Goal: Task Accomplishment & Management: Complete application form

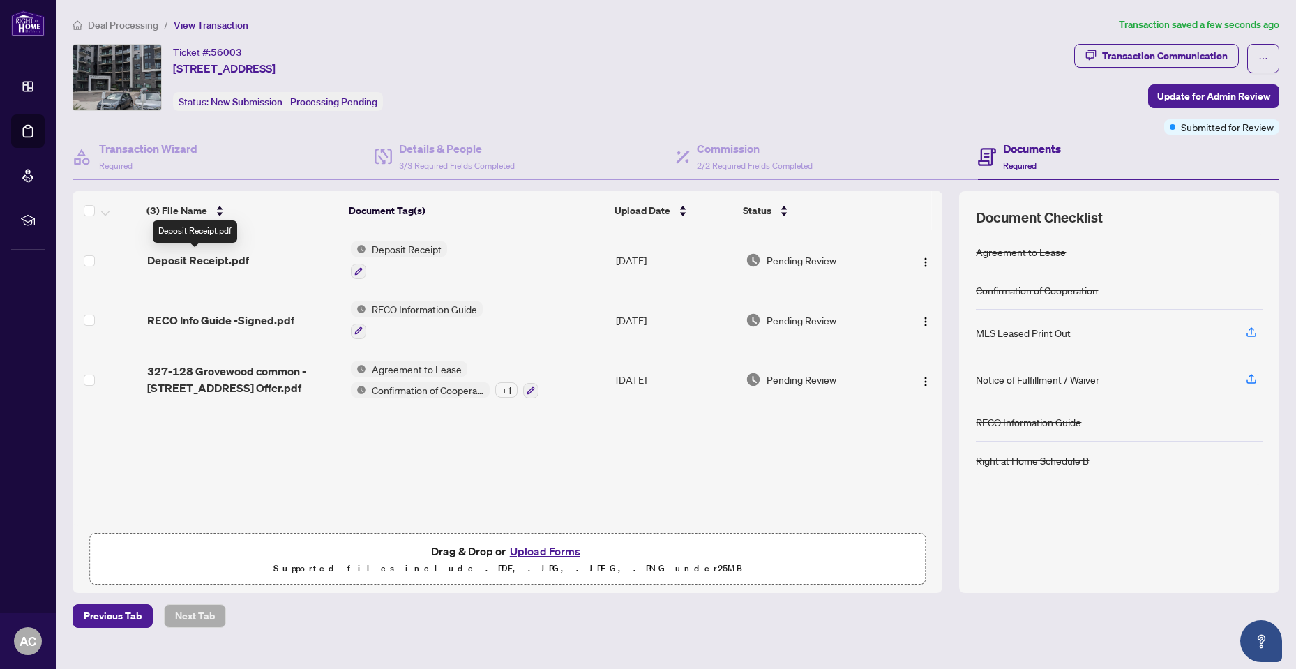
click at [210, 259] on span "Deposit Receipt.pdf" at bounding box center [198, 260] width 102 height 17
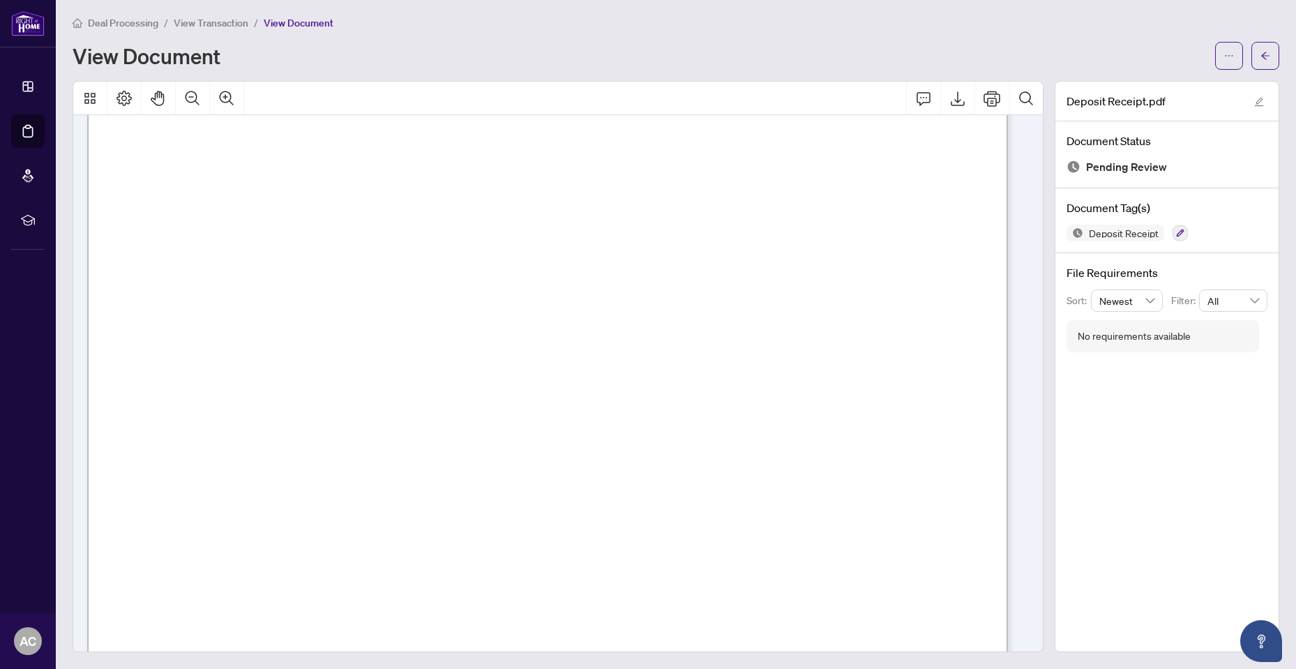
scroll to position [264, 0]
click at [1259, 50] on button "button" at bounding box center [1265, 56] width 28 height 28
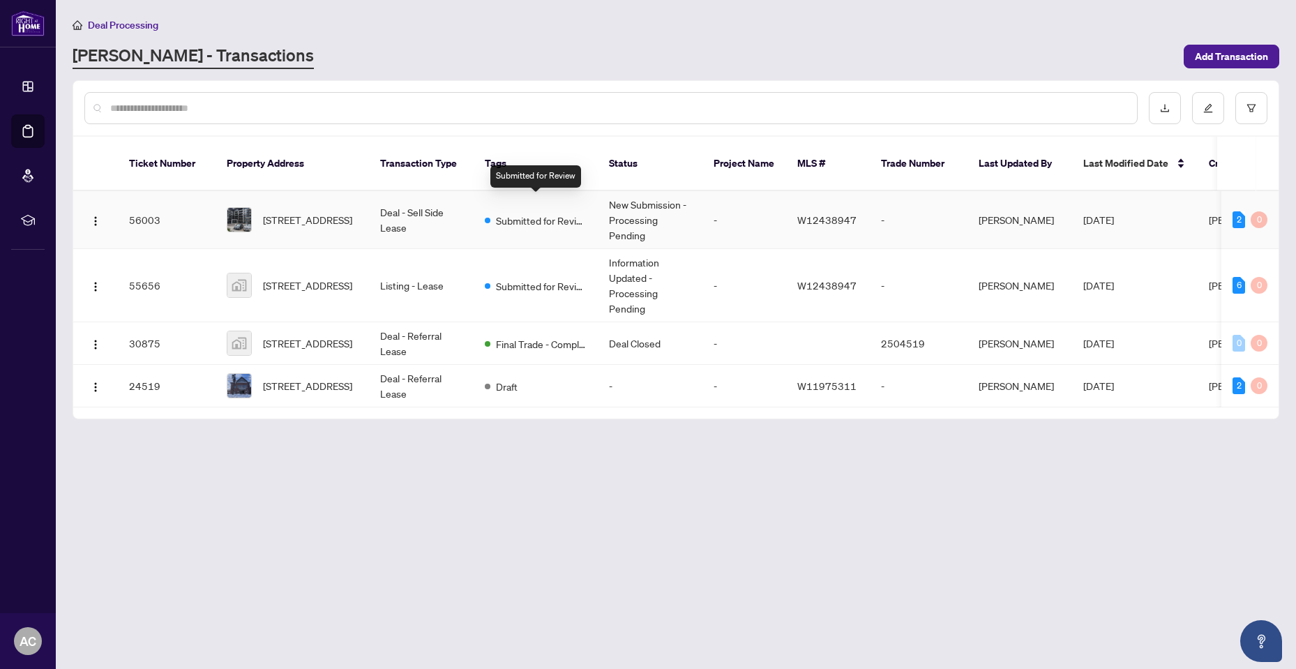
click at [498, 213] on span "Submitted for Review" at bounding box center [541, 220] width 91 height 15
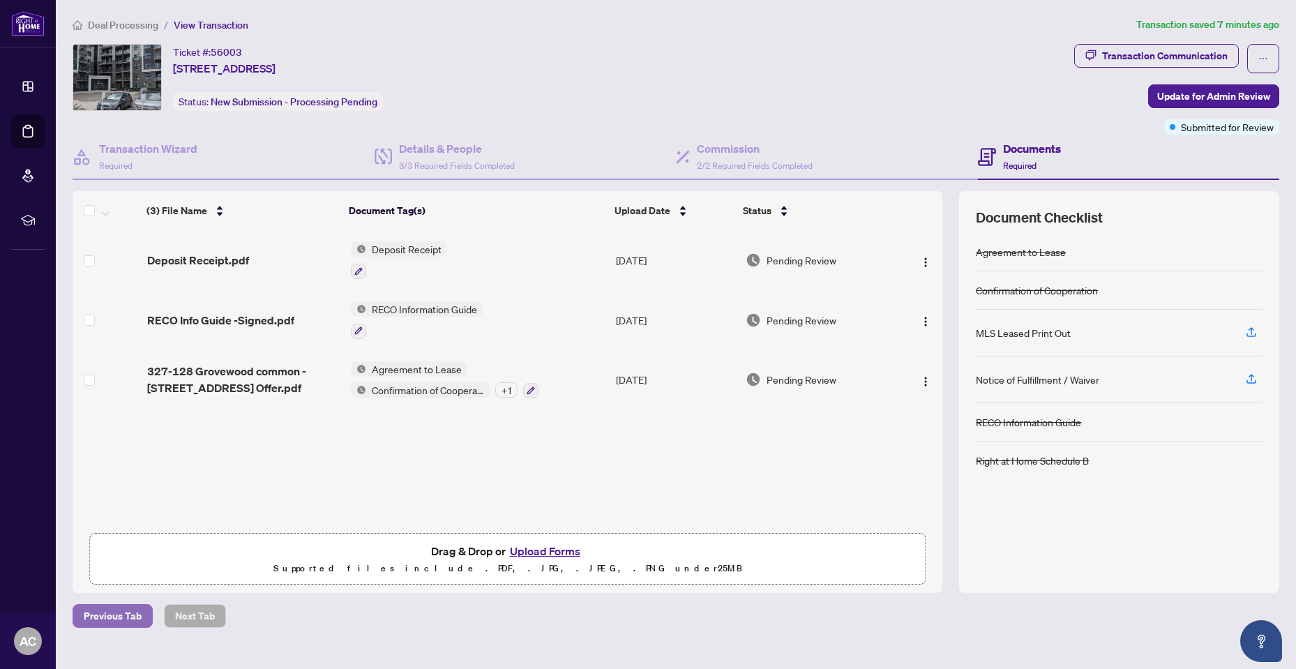
click at [108, 615] on span "Previous Tab" at bounding box center [113, 616] width 58 height 22
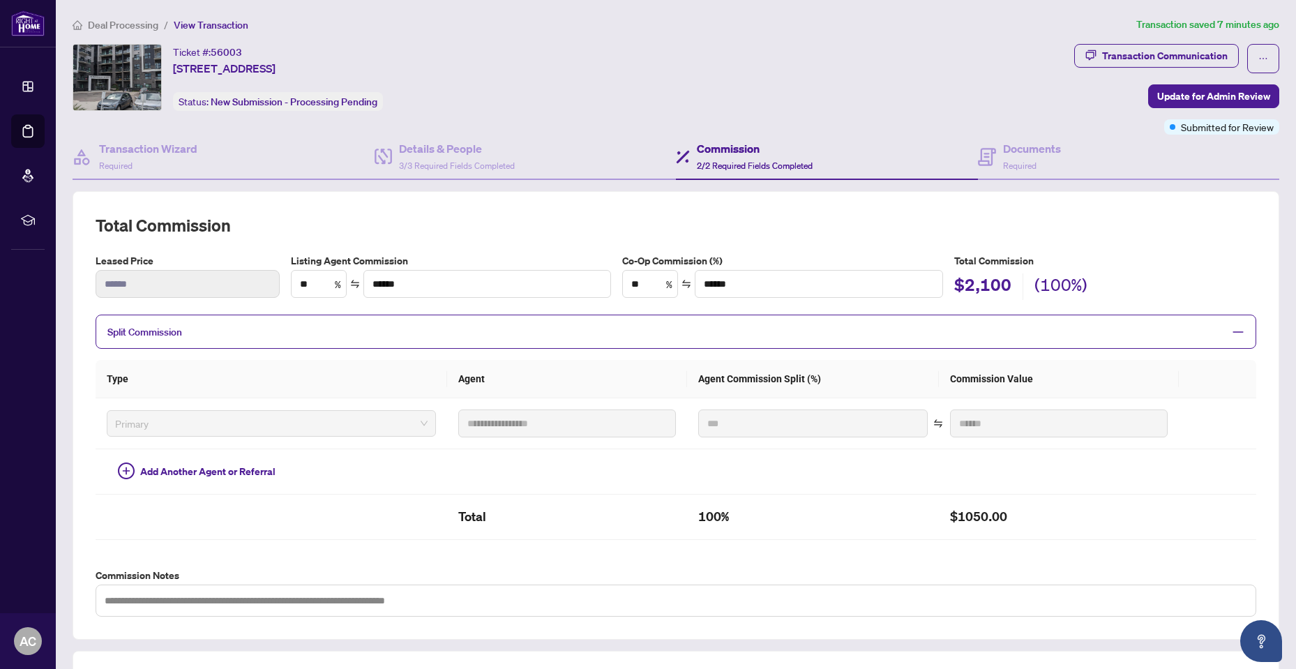
scroll to position [253, 0]
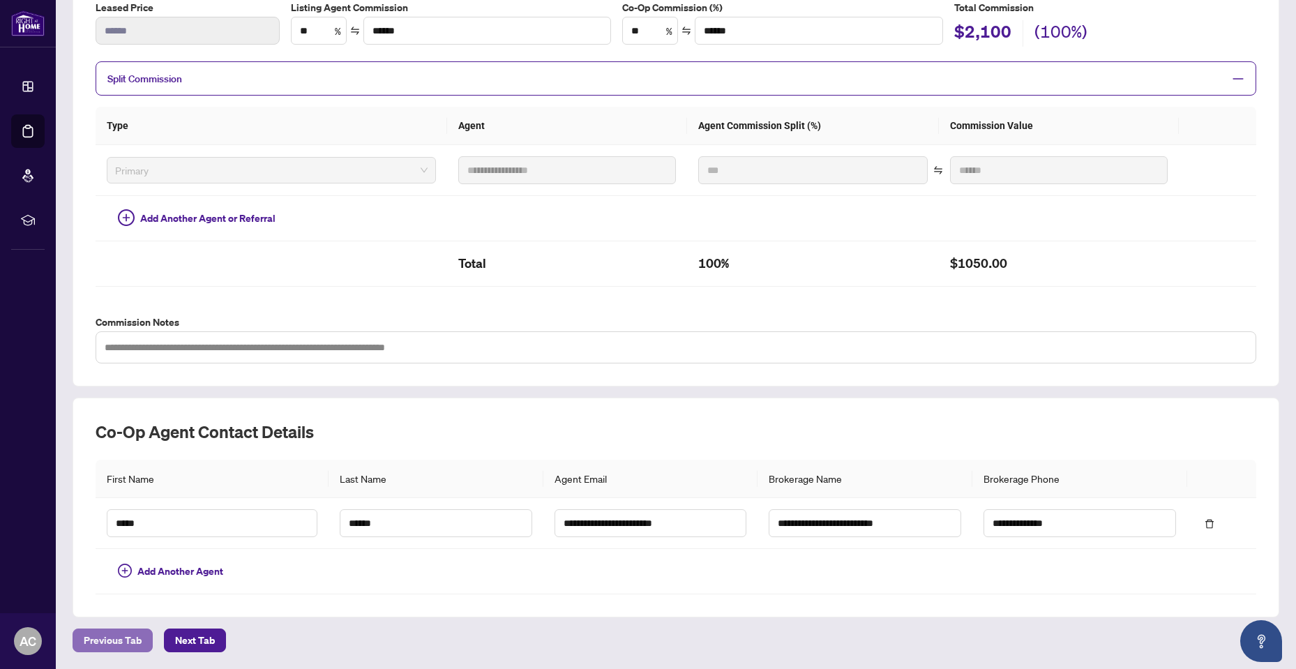
click at [103, 640] on span "Previous Tab" at bounding box center [113, 640] width 58 height 22
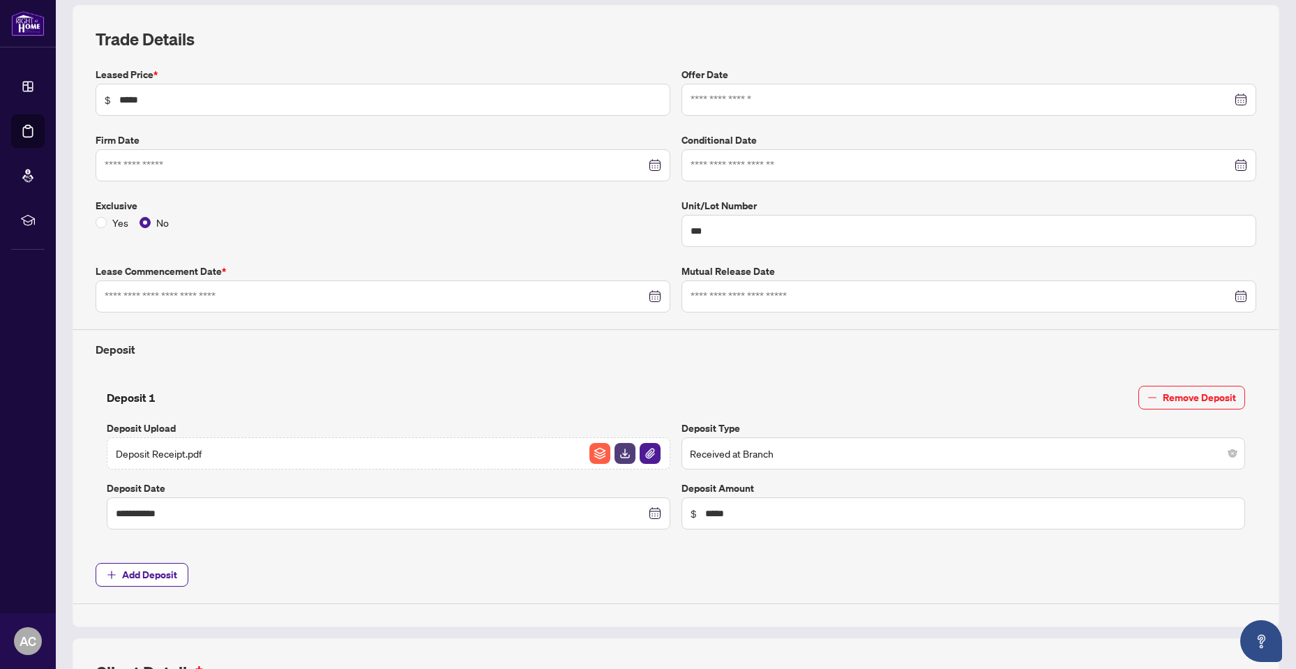
type input "**********"
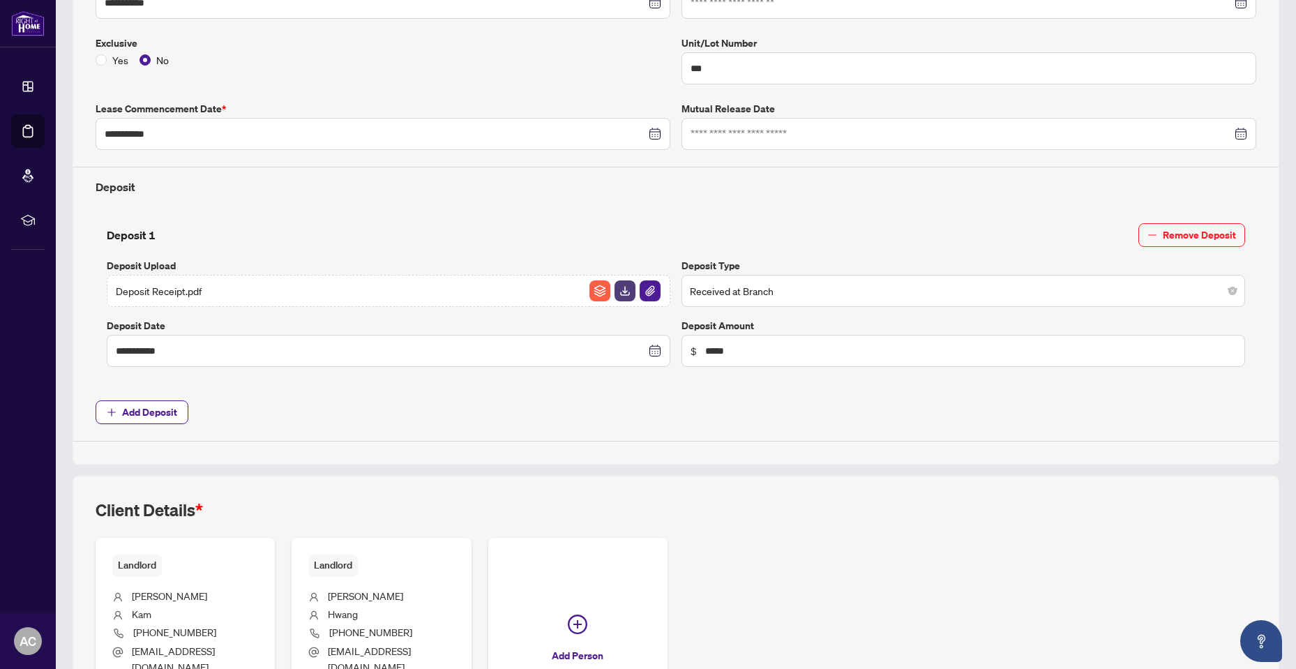
scroll to position [483, 0]
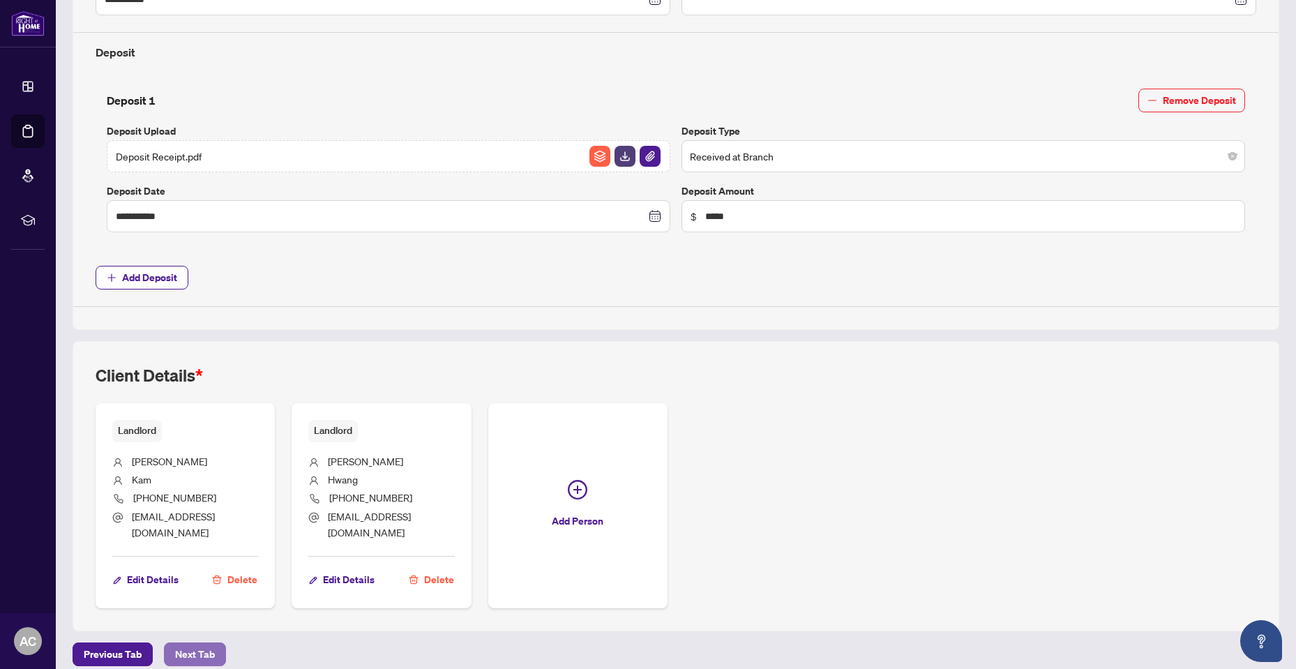
click at [190, 643] on span "Next Tab" at bounding box center [195, 654] width 40 height 22
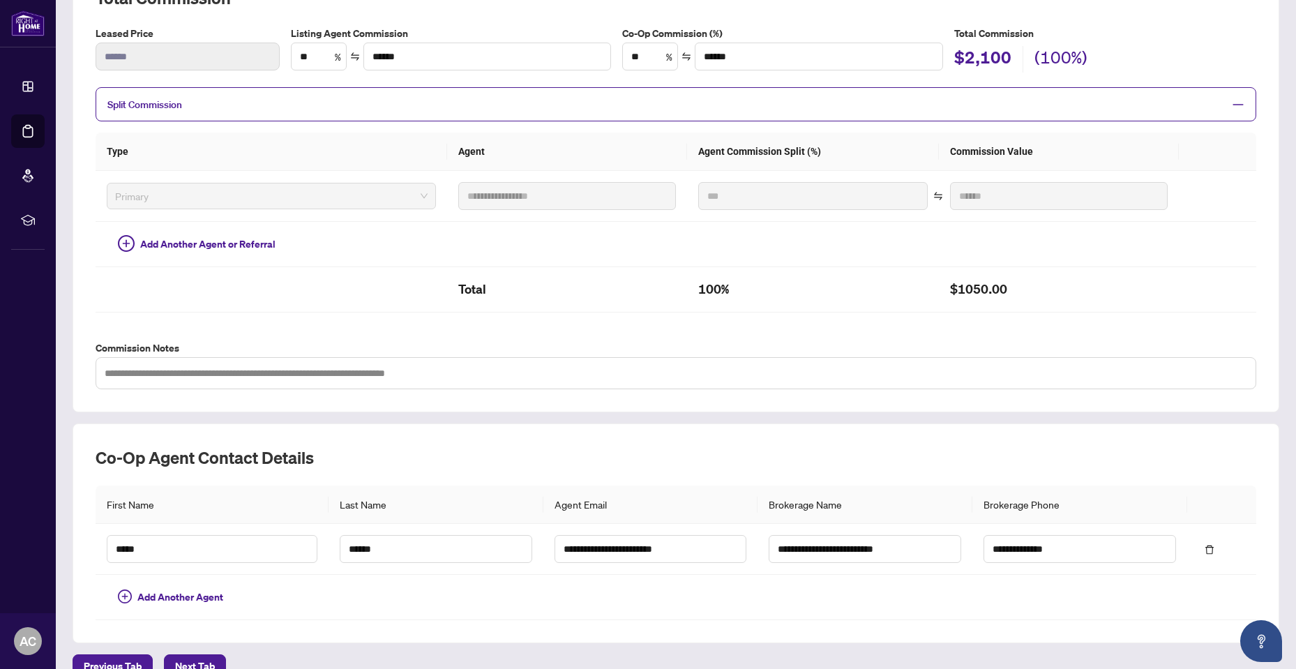
scroll to position [253, 0]
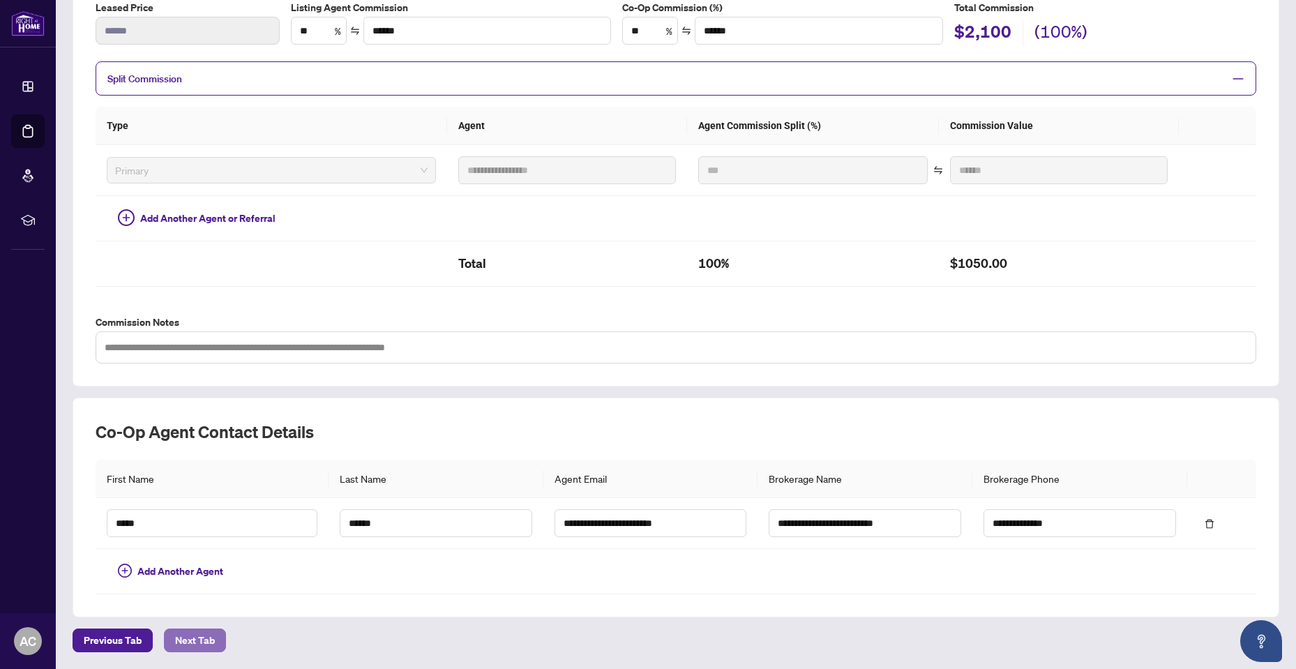
click at [197, 641] on span "Next Tab" at bounding box center [195, 640] width 40 height 22
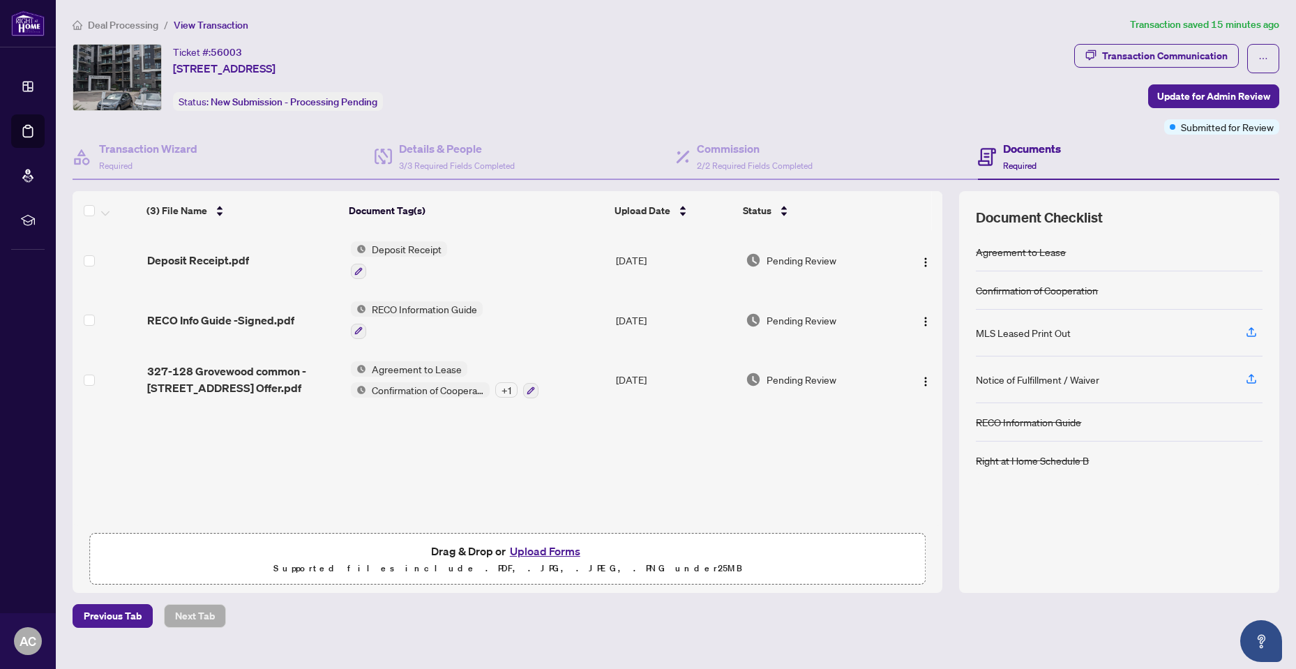
click at [552, 547] on button "Upload Forms" at bounding box center [545, 551] width 79 height 18
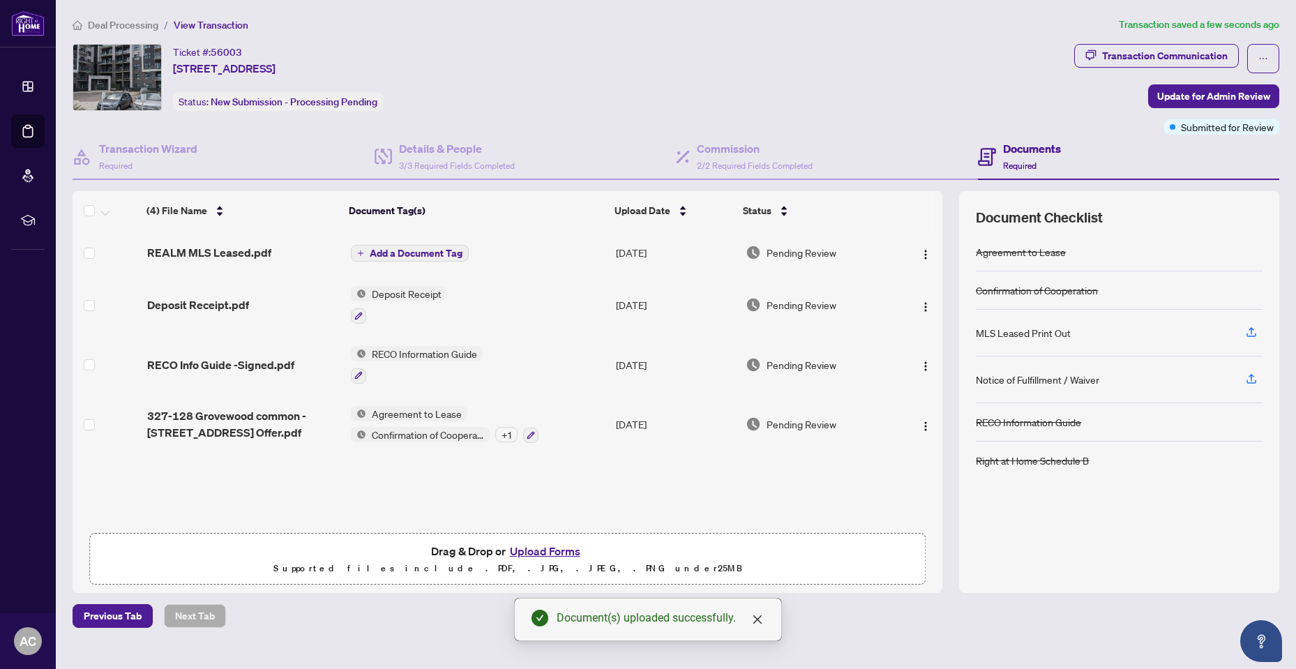
click at [434, 253] on span "Add a Document Tag" at bounding box center [416, 253] width 93 height 10
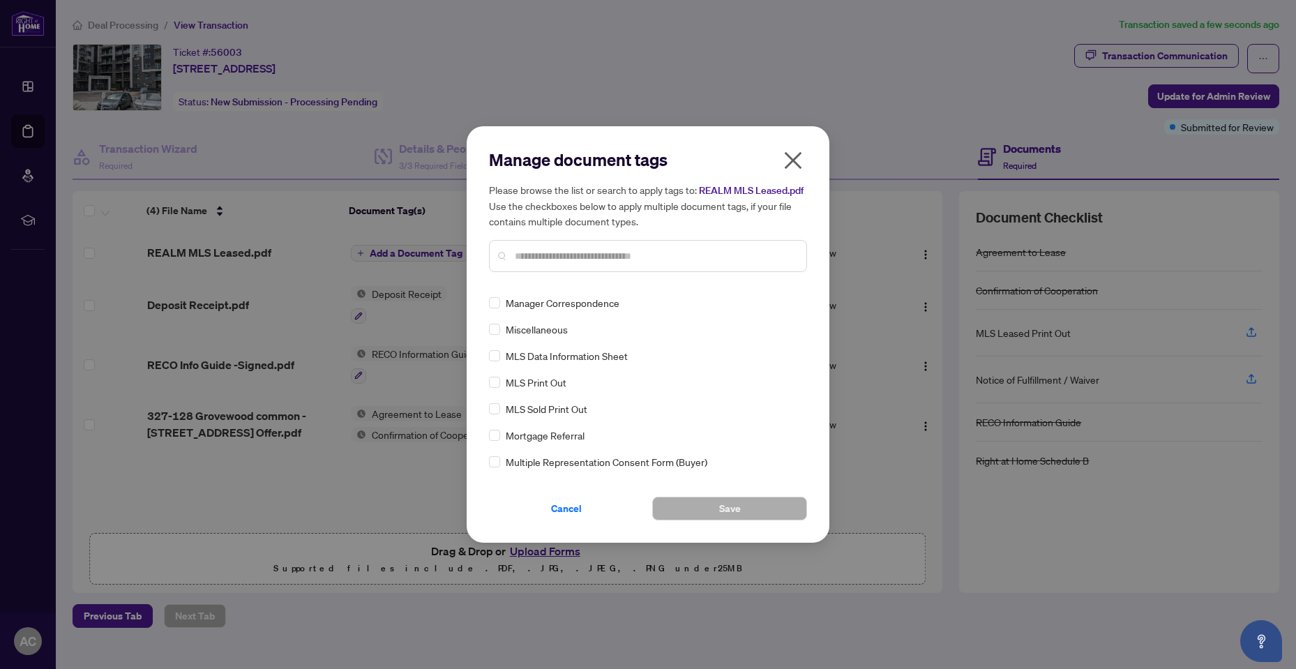
scroll to position [1883, 0]
click at [557, 517] on span "Cancel" at bounding box center [566, 508] width 31 height 22
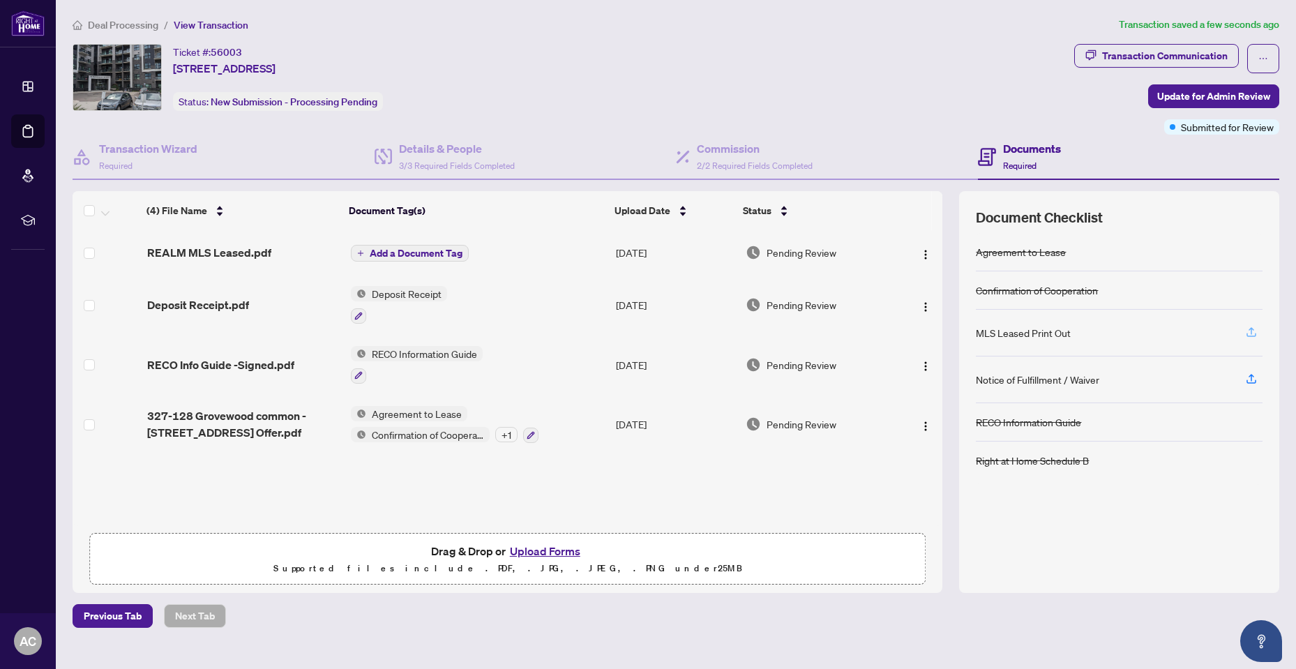
click at [1252, 326] on icon "button" at bounding box center [1251, 332] width 13 height 13
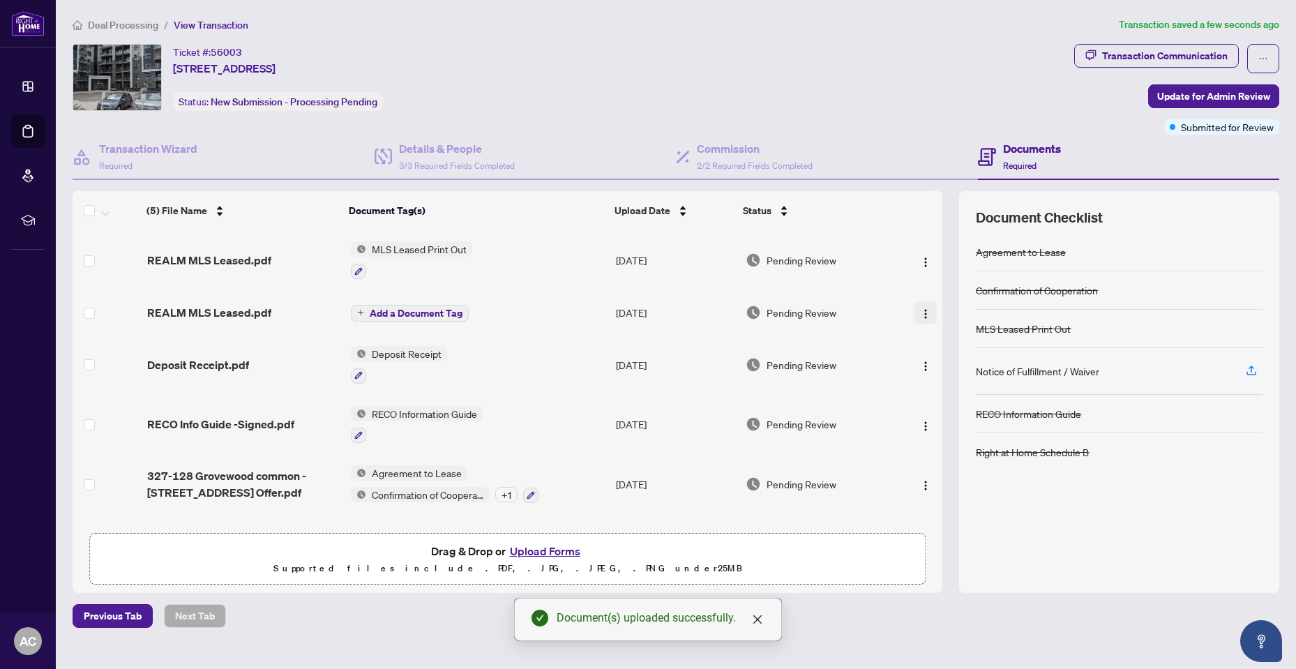
click at [920, 311] on img "button" at bounding box center [925, 313] width 11 height 11
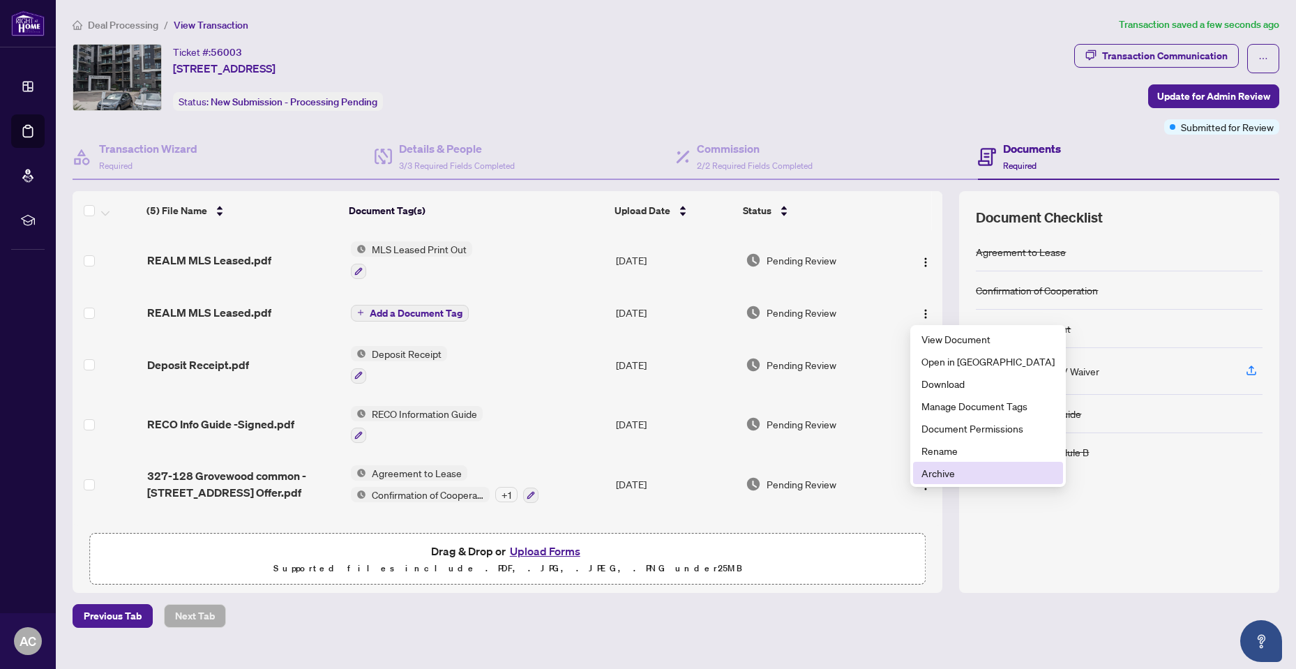
click at [943, 476] on span "Archive" at bounding box center [987, 472] width 133 height 15
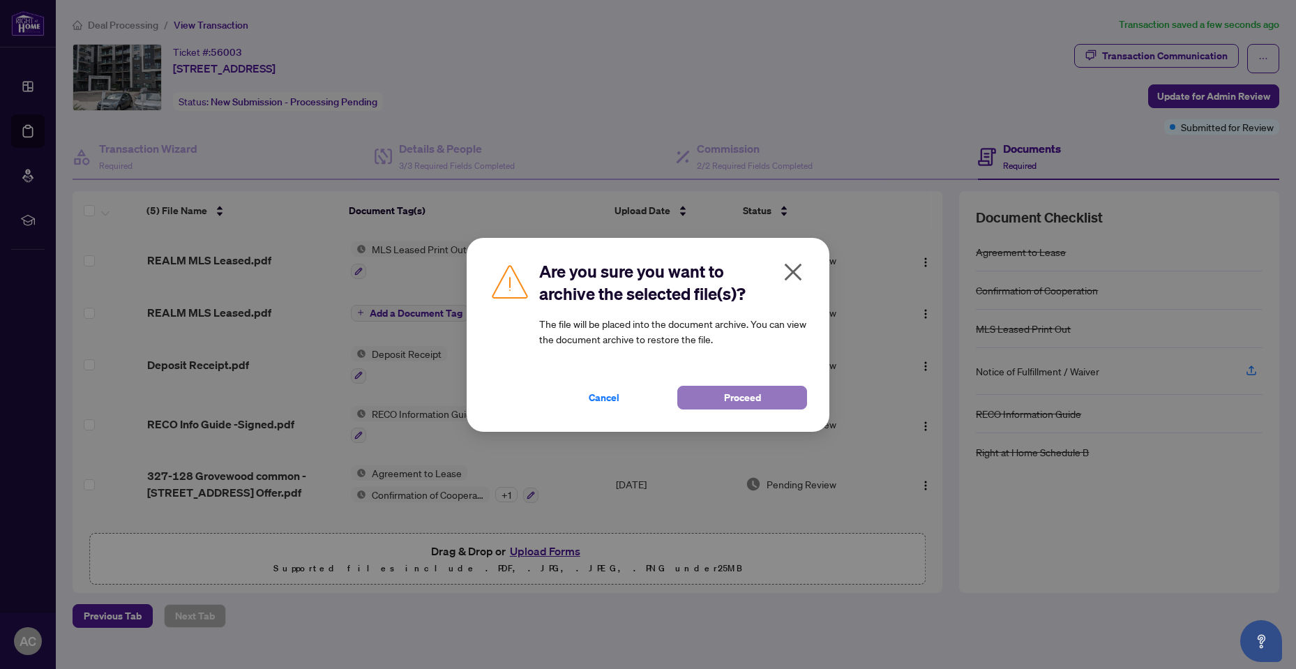
click at [729, 398] on span "Proceed" at bounding box center [742, 397] width 37 height 22
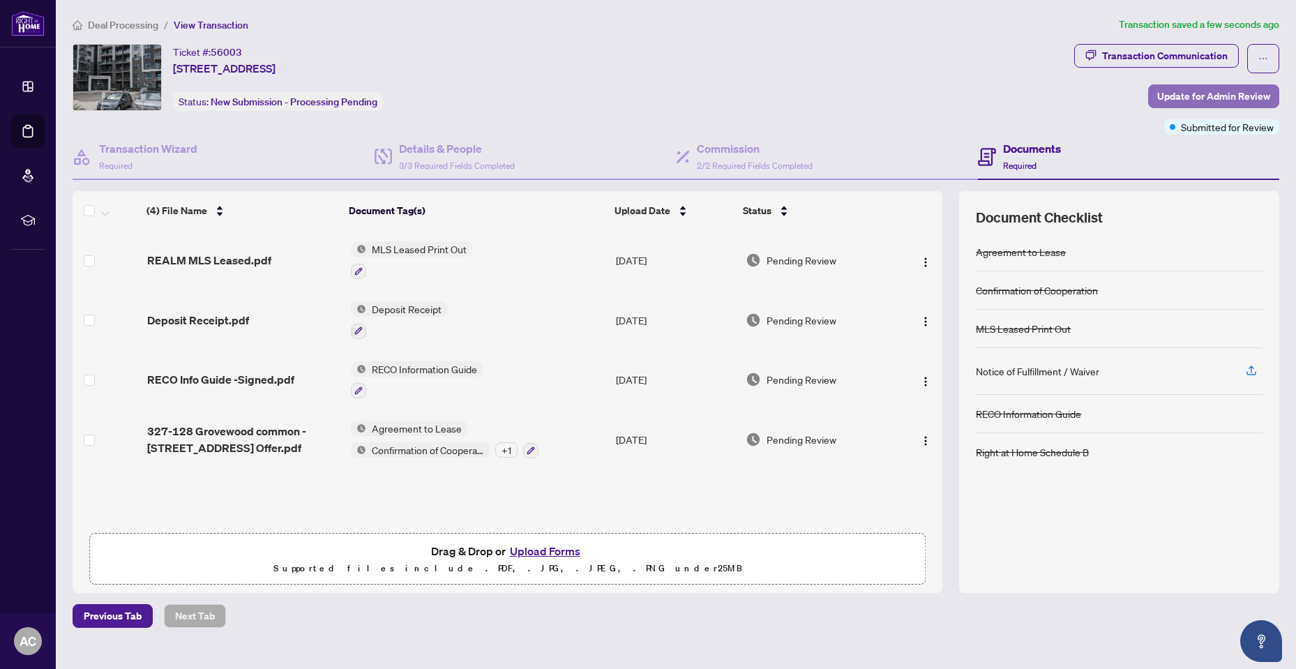
click at [1187, 93] on span "Update for Admin Review" at bounding box center [1213, 96] width 113 height 22
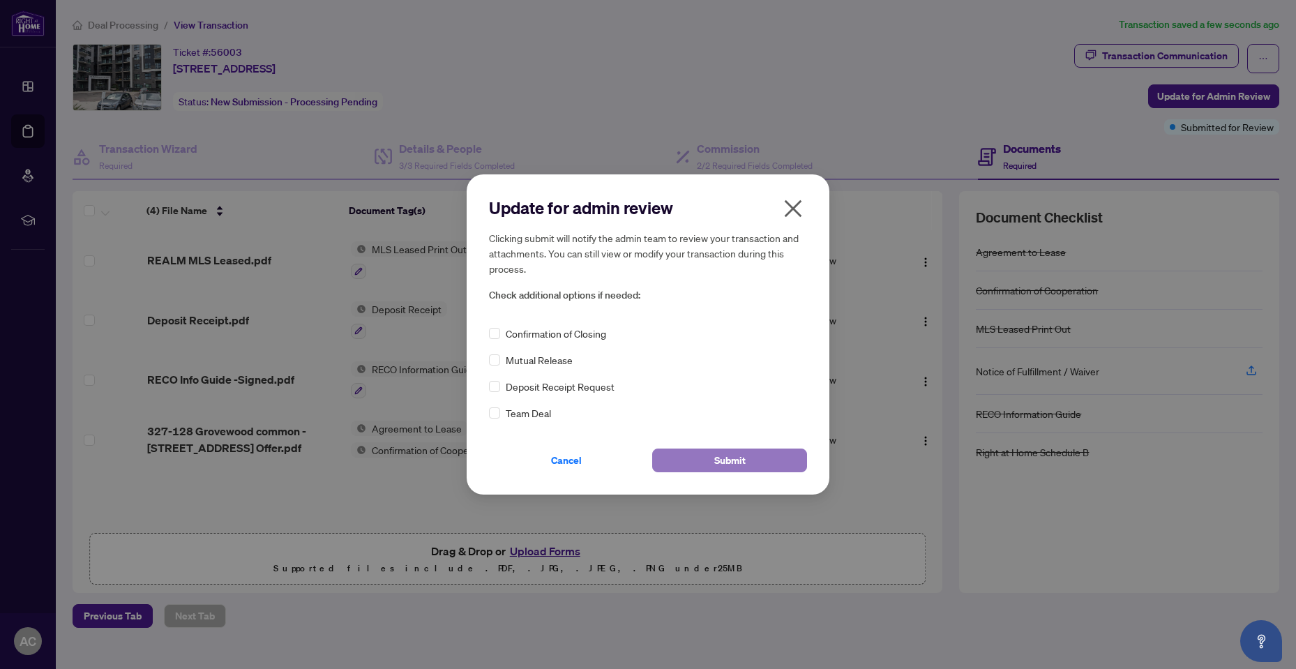
click at [725, 462] on span "Submit" at bounding box center [729, 460] width 31 height 22
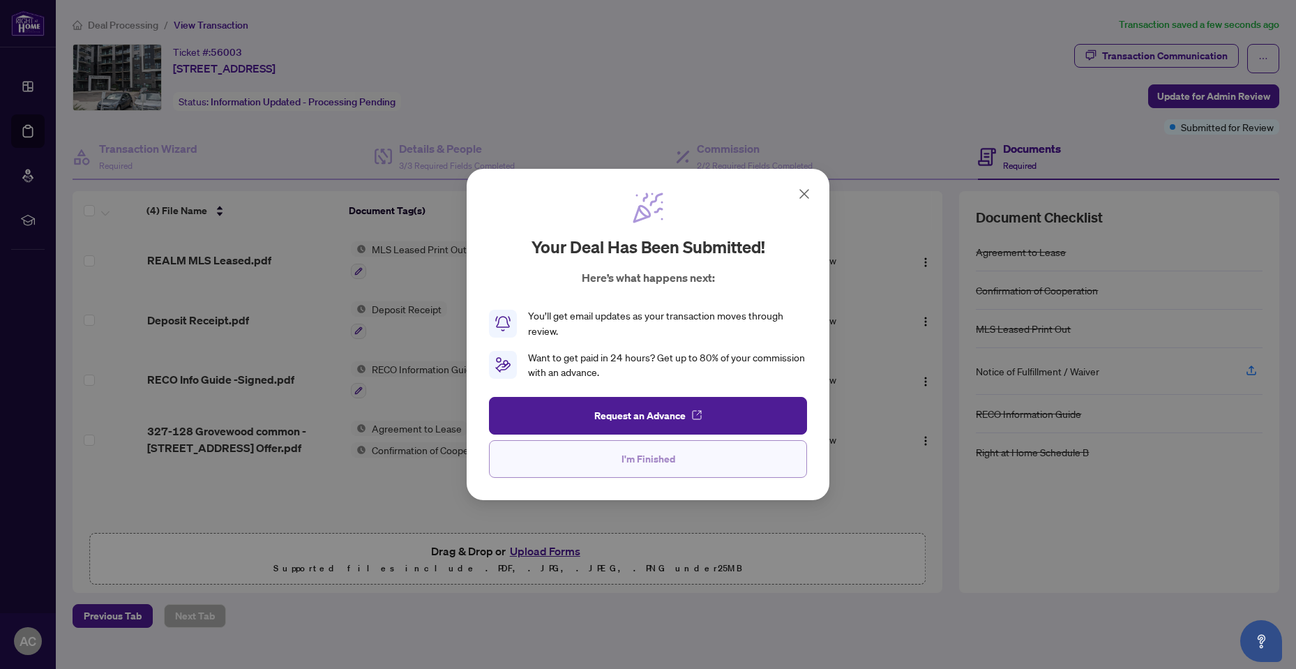
click at [655, 460] on span "I'm Finished" at bounding box center [648, 459] width 54 height 22
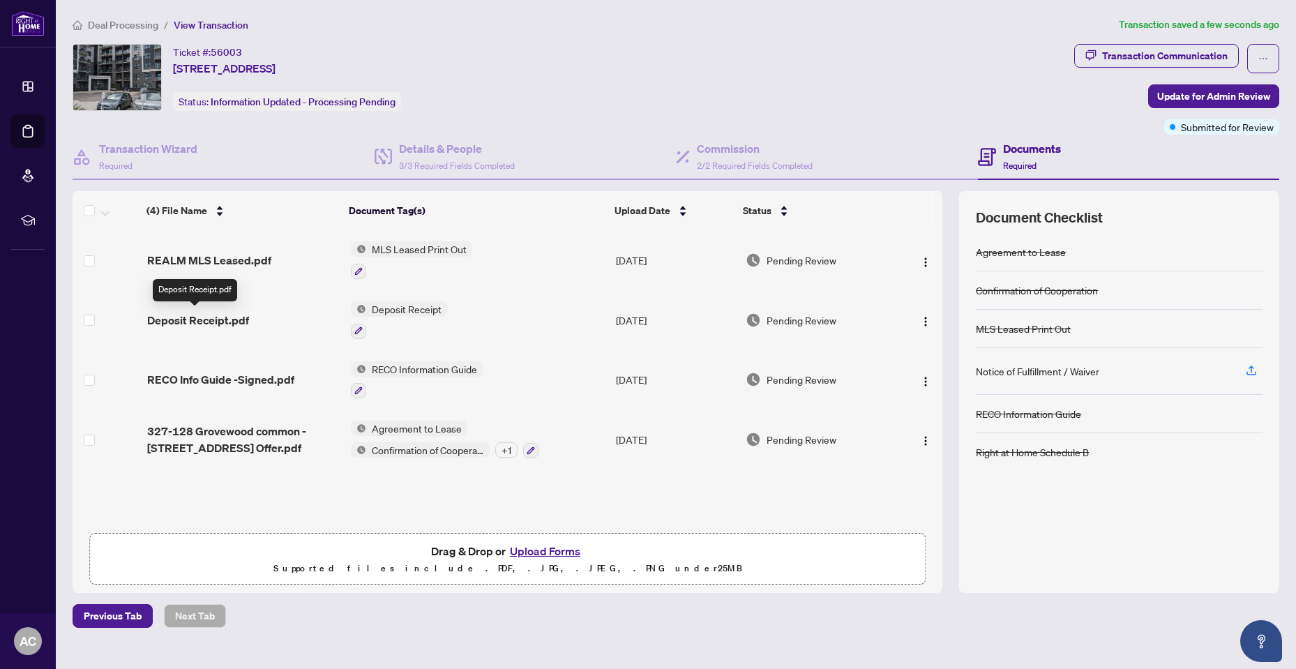
click at [217, 318] on span "Deposit Receipt.pdf" at bounding box center [198, 320] width 102 height 17
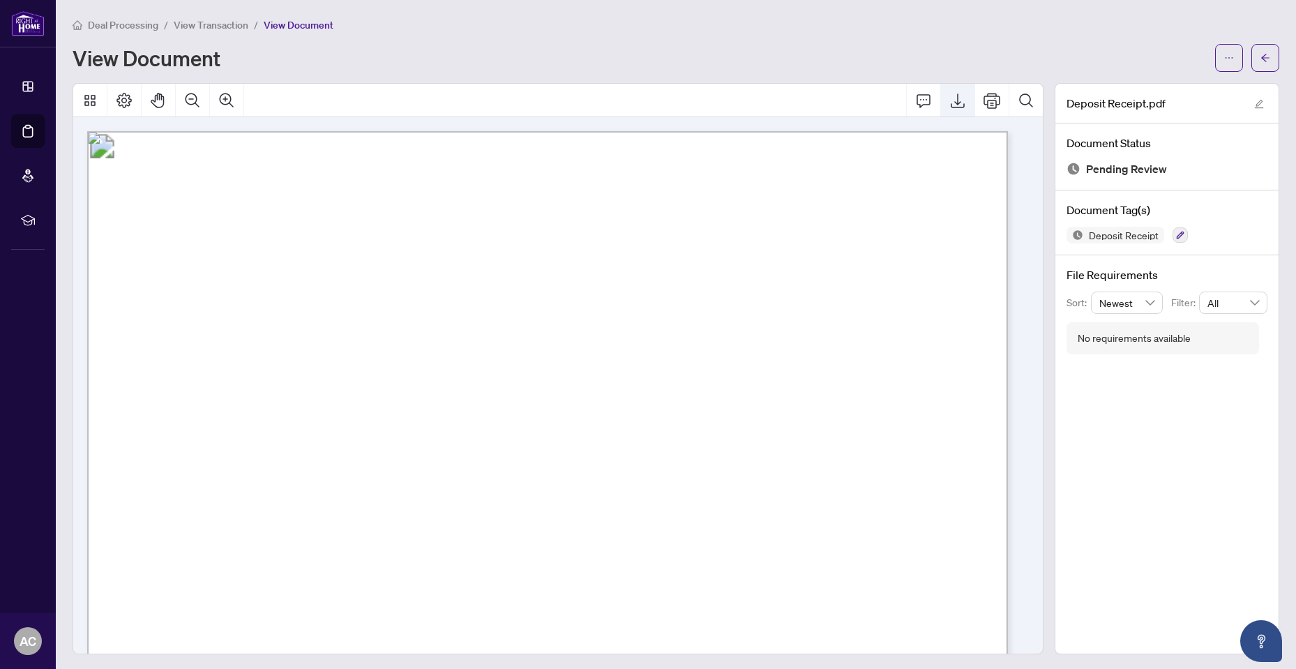
click at [951, 101] on icon "Export" at bounding box center [958, 100] width 14 height 15
click at [1260, 59] on icon "arrow-left" at bounding box center [1265, 58] width 10 height 10
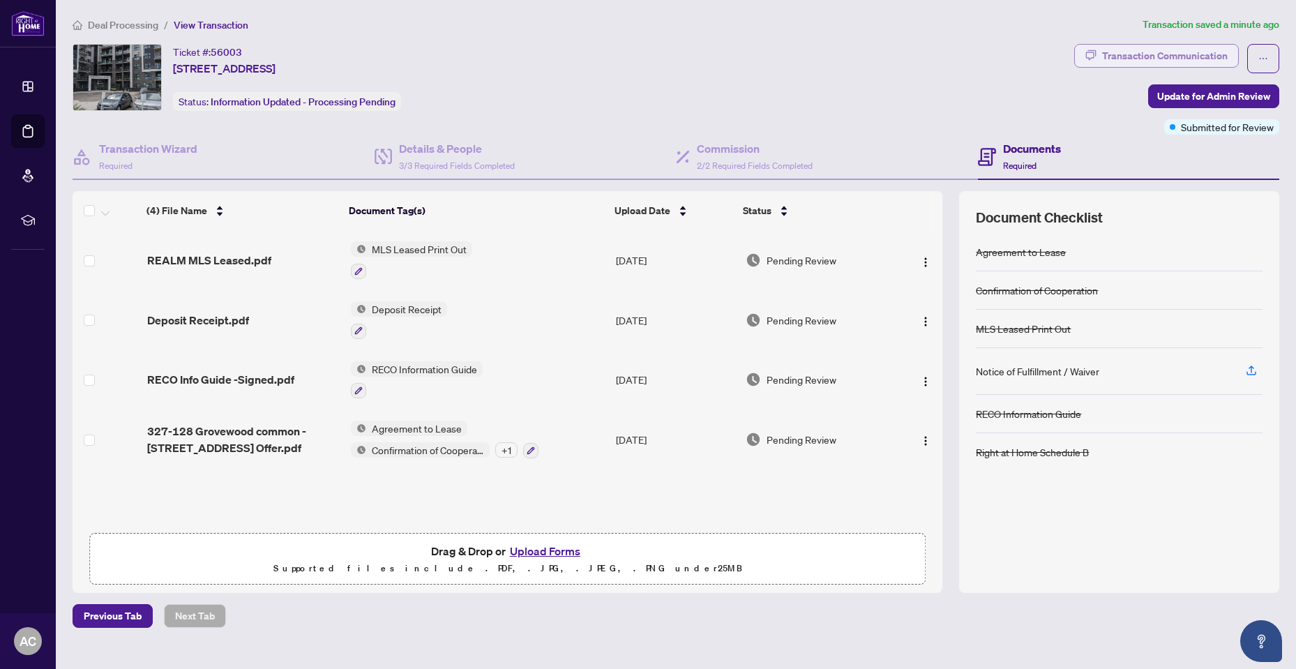
click at [1163, 55] on div "Transaction Communication" at bounding box center [1165, 56] width 126 height 22
type textarea "**********"
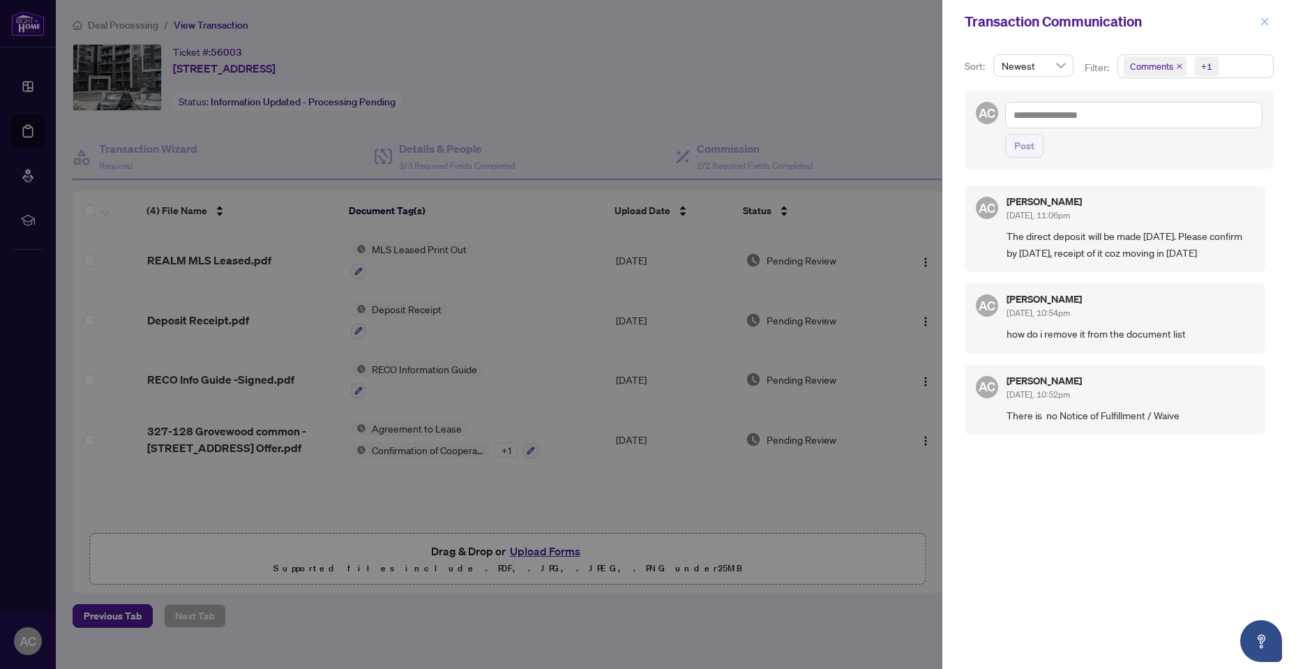
click at [1263, 17] on icon "close" at bounding box center [1264, 22] width 10 height 10
